Goal: Navigation & Orientation: Go to known website

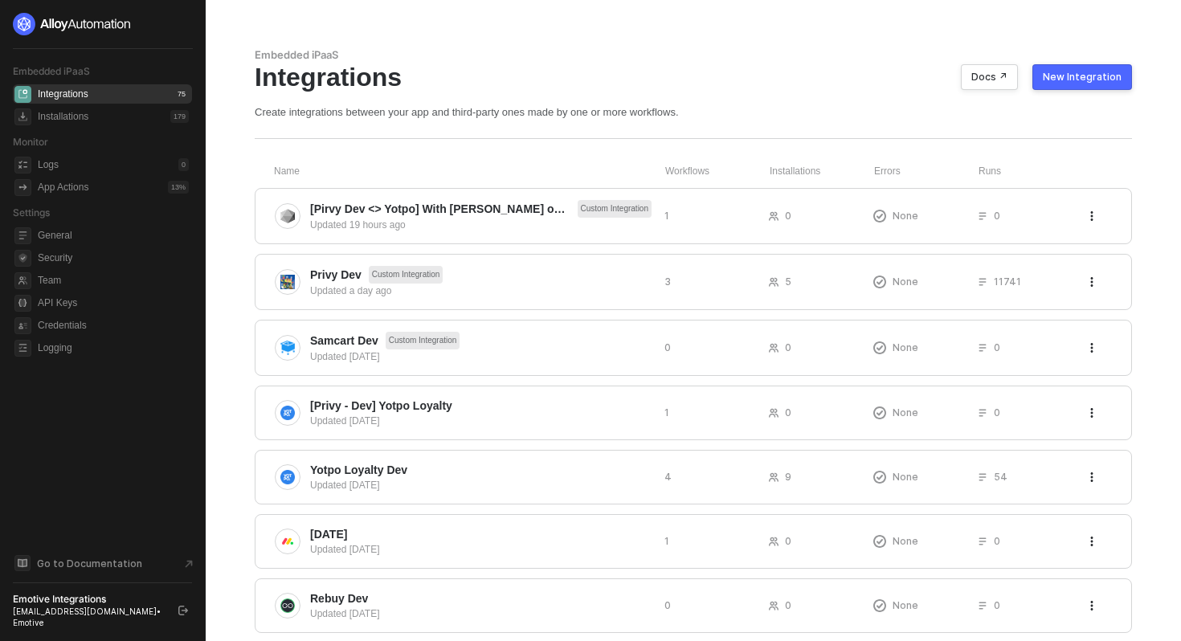
click at [182, 615] on icon "logout" at bounding box center [183, 611] width 10 height 10
